Goal: Information Seeking & Learning: Learn about a topic

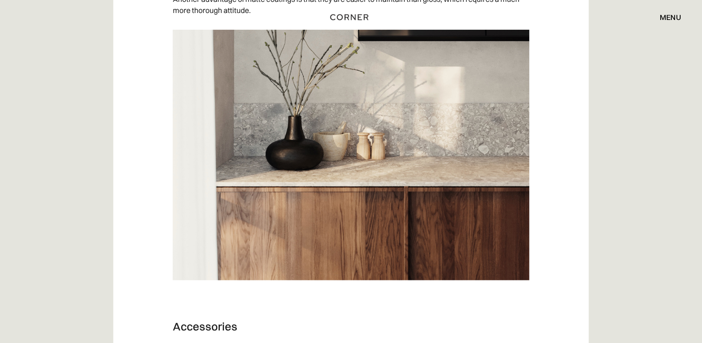
scroll to position [4165, 0]
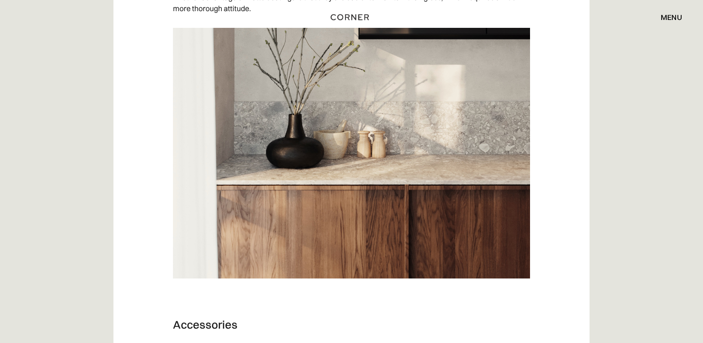
click at [516, 152] on img at bounding box center [351, 153] width 357 height 251
click at [501, 135] on img at bounding box center [351, 153] width 357 height 251
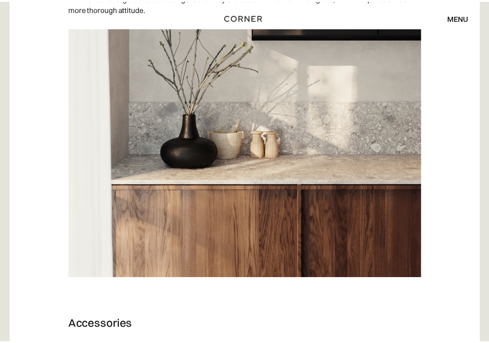
scroll to position [4129, 0]
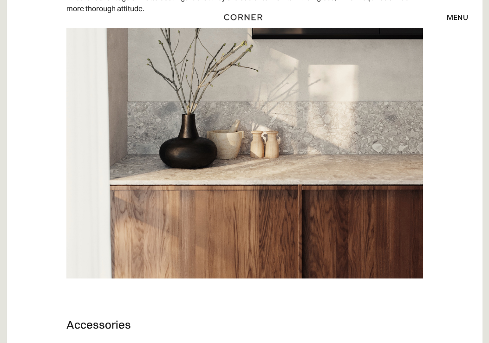
drag, startPoint x: 501, startPoint y: 135, endPoint x: 487, endPoint y: 198, distance: 64.4
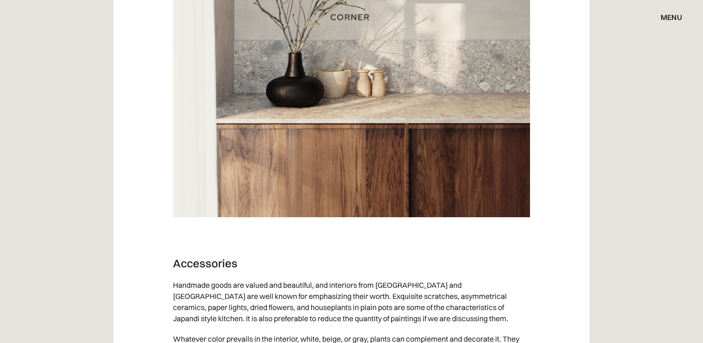
scroll to position [4228, 0]
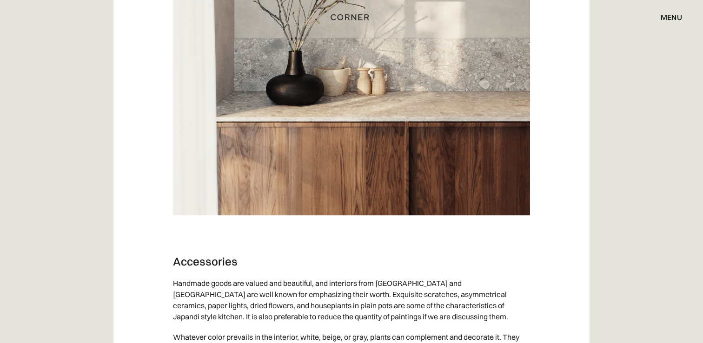
click at [484, 104] on img at bounding box center [351, 90] width 357 height 251
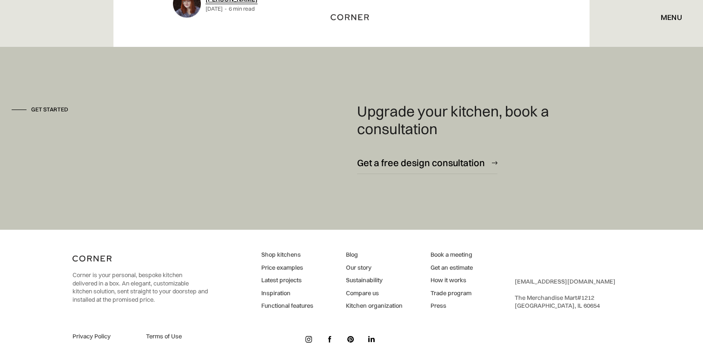
scroll to position [4904, 0]
